Goal: Transaction & Acquisition: Purchase product/service

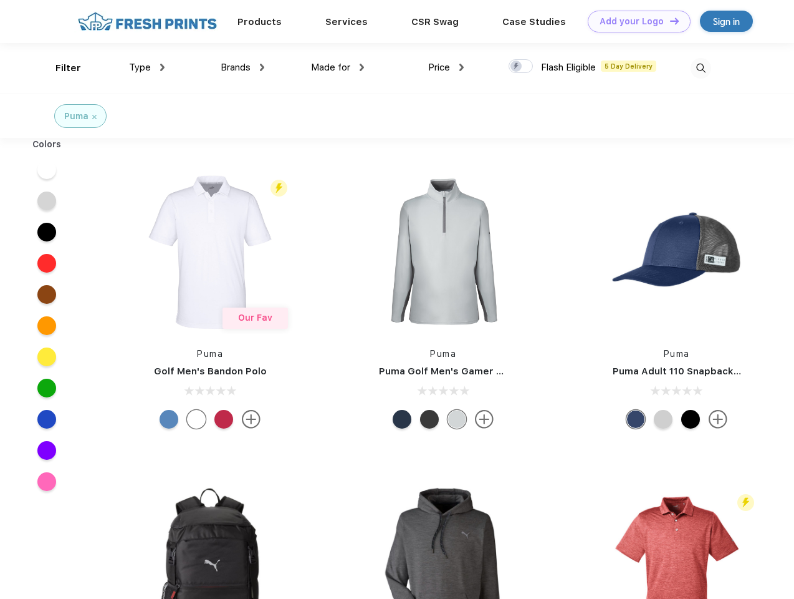
scroll to position [1, 0]
click at [635, 21] on link "Add your Logo Design Tool" at bounding box center [639, 22] width 103 height 22
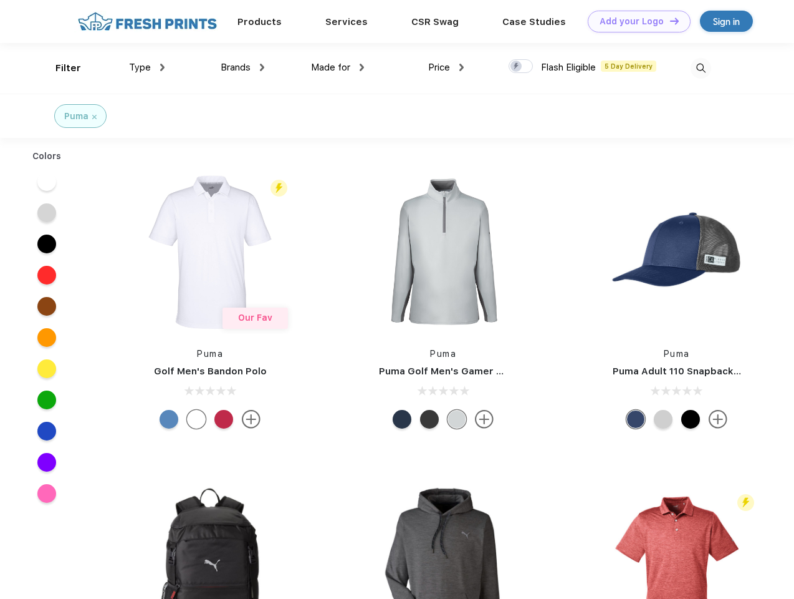
click at [0, 0] on div "Design Tool" at bounding box center [0, 0] width 0 height 0
click at [669, 21] on link "Add your Logo Design Tool" at bounding box center [639, 22] width 103 height 22
click at [60, 68] on div "Filter" at bounding box center [68, 68] width 26 height 14
click at [147, 67] on span "Type" at bounding box center [140, 67] width 22 height 11
click at [243, 67] on span "Brands" at bounding box center [236, 67] width 30 height 11
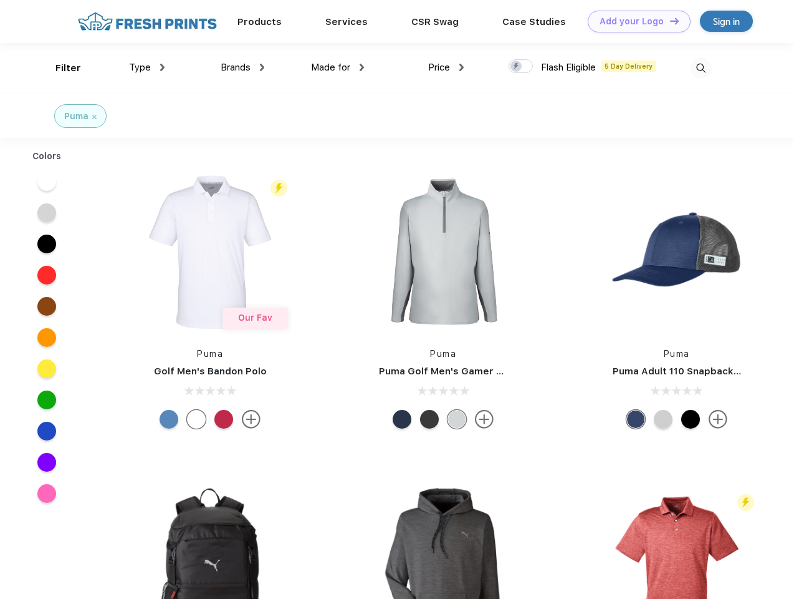
click at [338, 67] on span "Made for" at bounding box center [330, 67] width 39 height 11
click at [446, 67] on span "Price" at bounding box center [439, 67] width 22 height 11
click at [521, 67] on div at bounding box center [521, 66] width 24 height 14
click at [517, 67] on input "checkbox" at bounding box center [513, 63] width 8 height 8
click at [701, 68] on img at bounding box center [701, 68] width 21 height 21
